Goal: Information Seeking & Learning: Learn about a topic

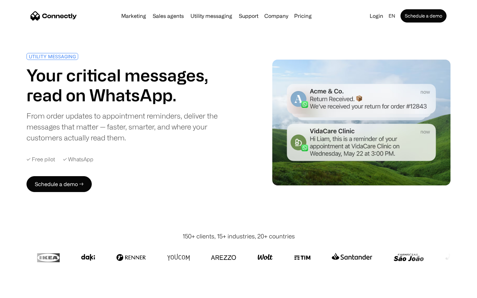
scroll to position [1747, 0]
